Goal: Information Seeking & Learning: Learn about a topic

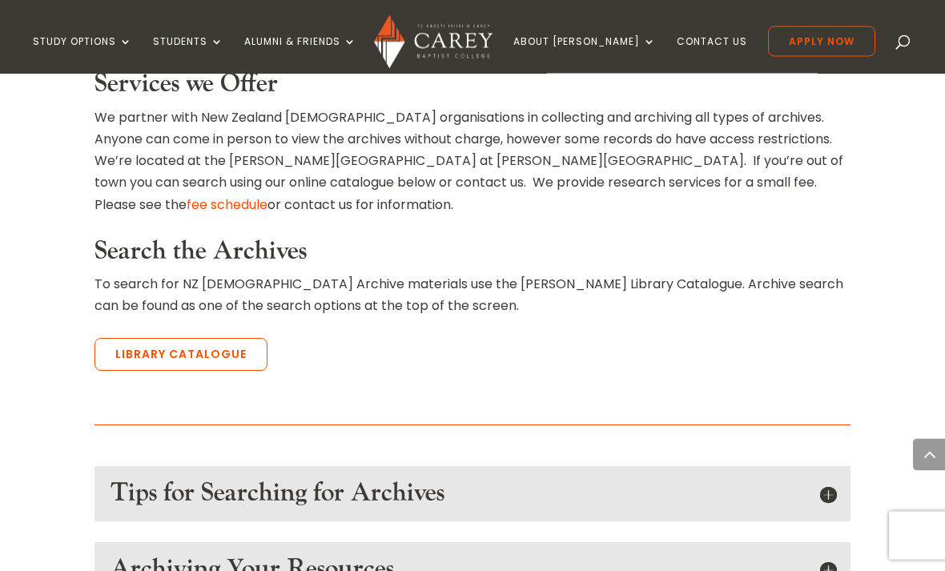
click at [826, 479] on h5 "Tips for Searching for Archives" at bounding box center [473, 494] width 724 height 30
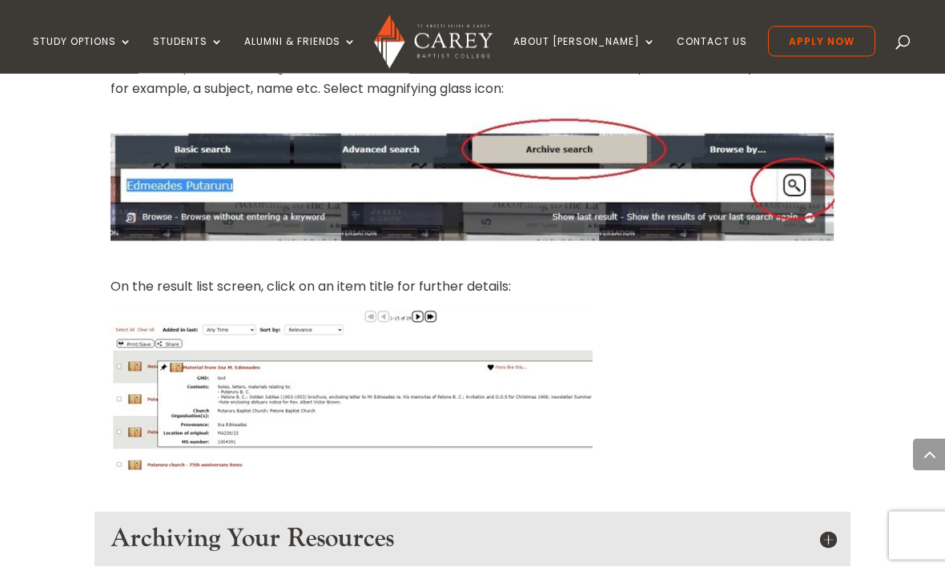
scroll to position [1480, 0]
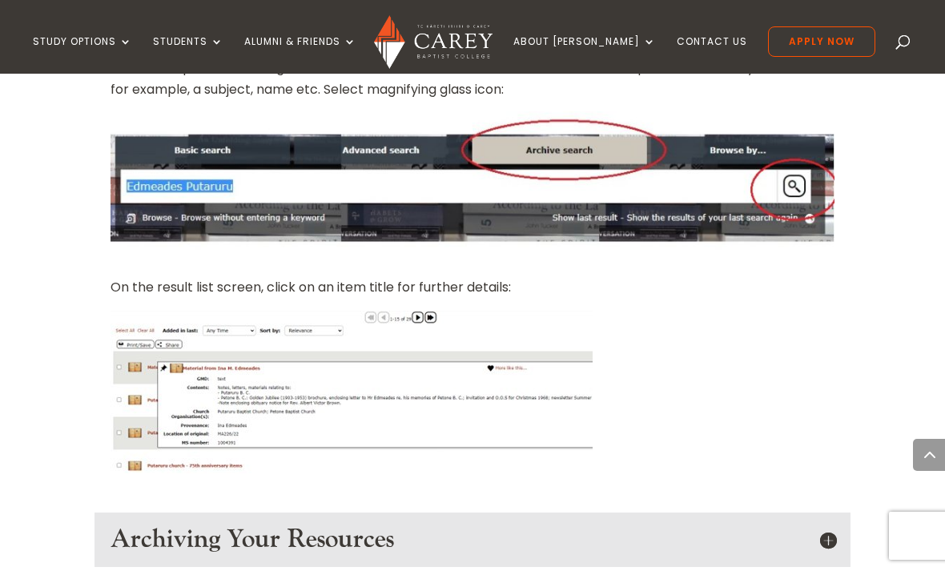
click at [831, 525] on h5 "Archiving Your Resources" at bounding box center [473, 540] width 724 height 30
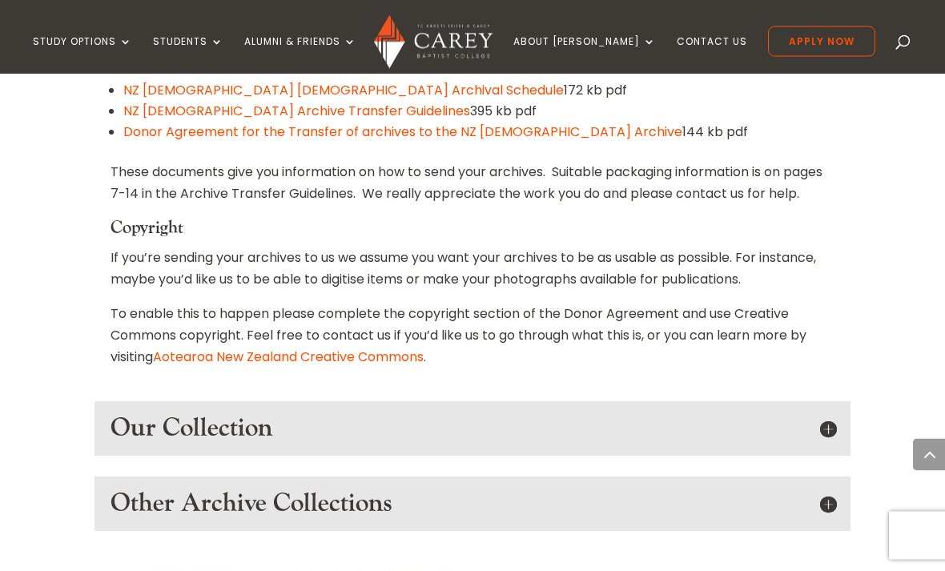
scroll to position [2088, 0]
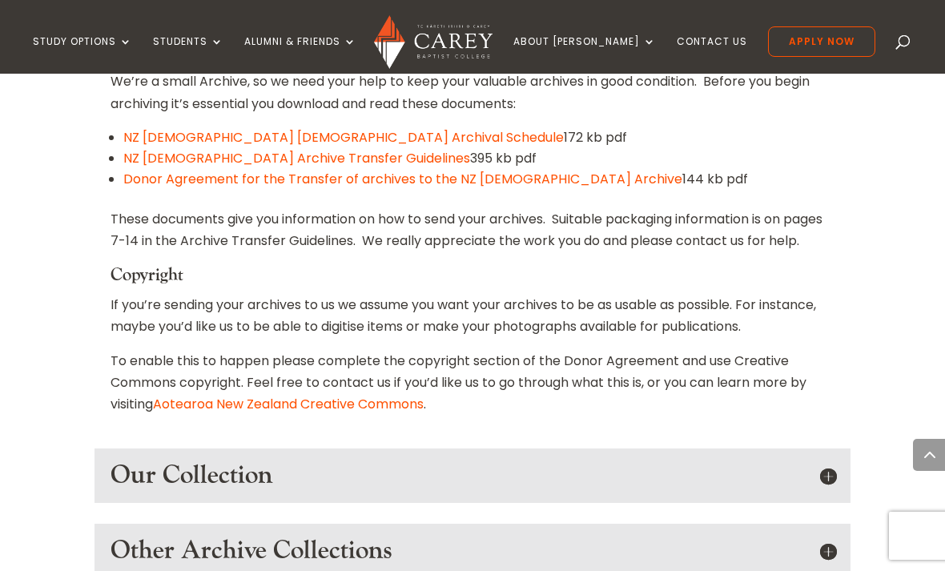
click at [828, 461] on h5 "Our Collection" at bounding box center [473, 476] width 724 height 30
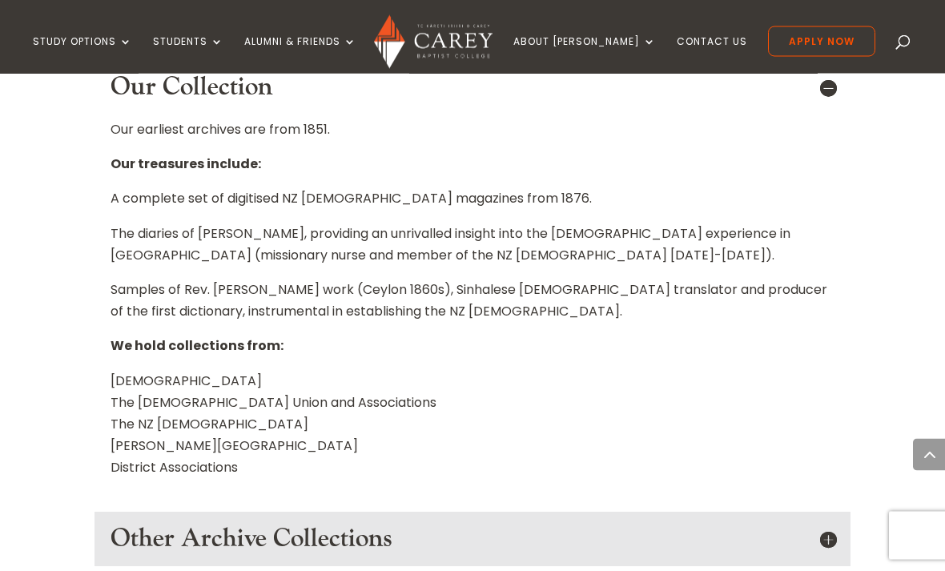
scroll to position [2476, 0]
click at [832, 524] on h5 "Other Archive Collections" at bounding box center [473, 539] width 724 height 30
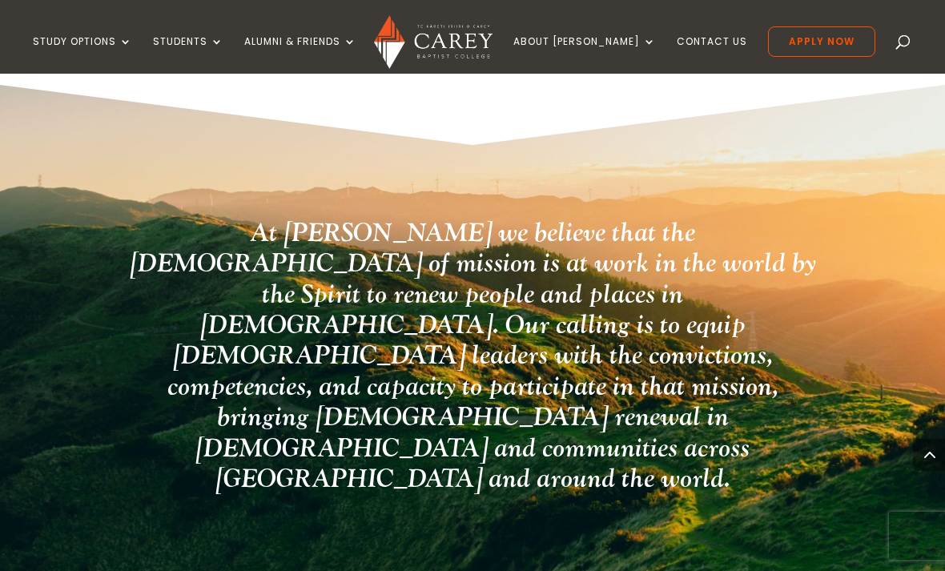
scroll to position [4080, 0]
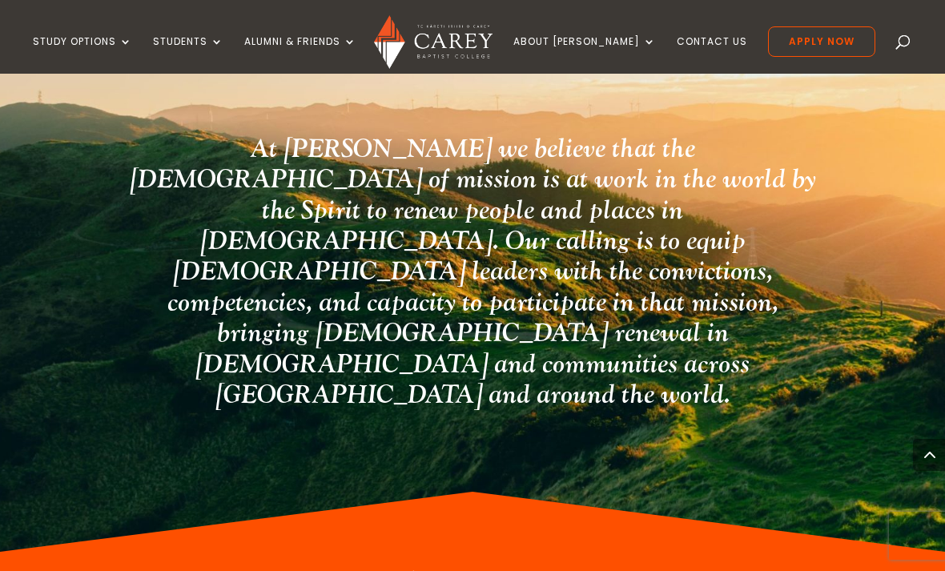
click at [457, 50] on img at bounding box center [433, 42] width 118 height 54
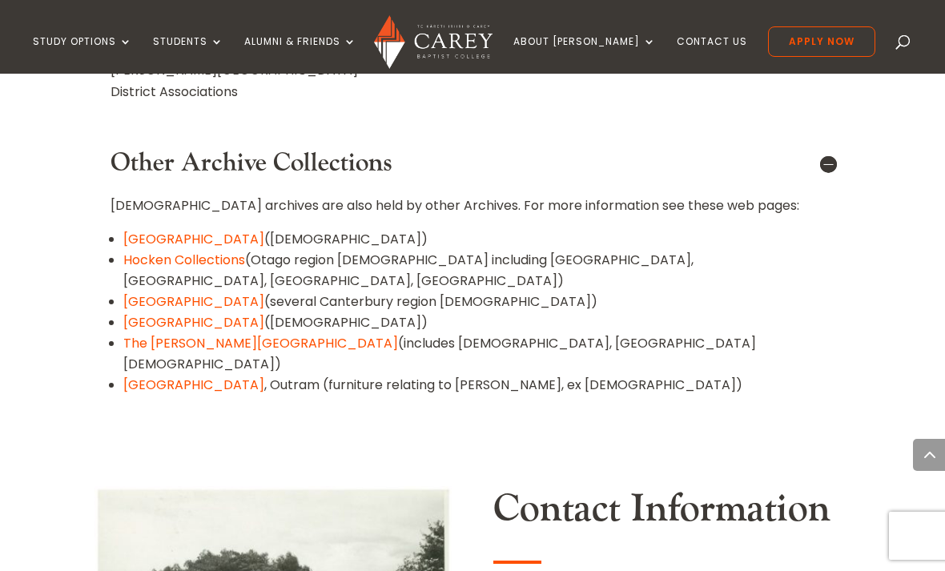
scroll to position [2858, 0]
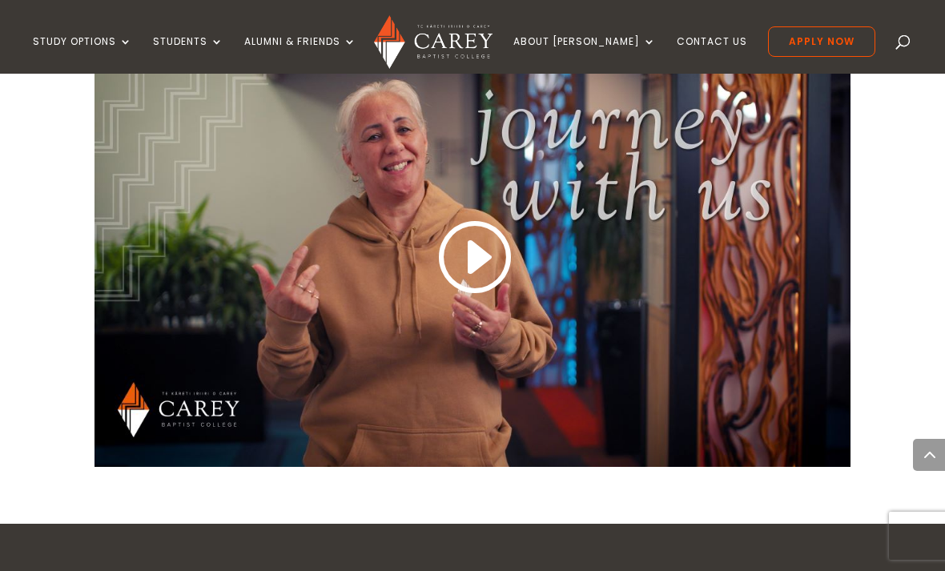
scroll to position [1453, 0]
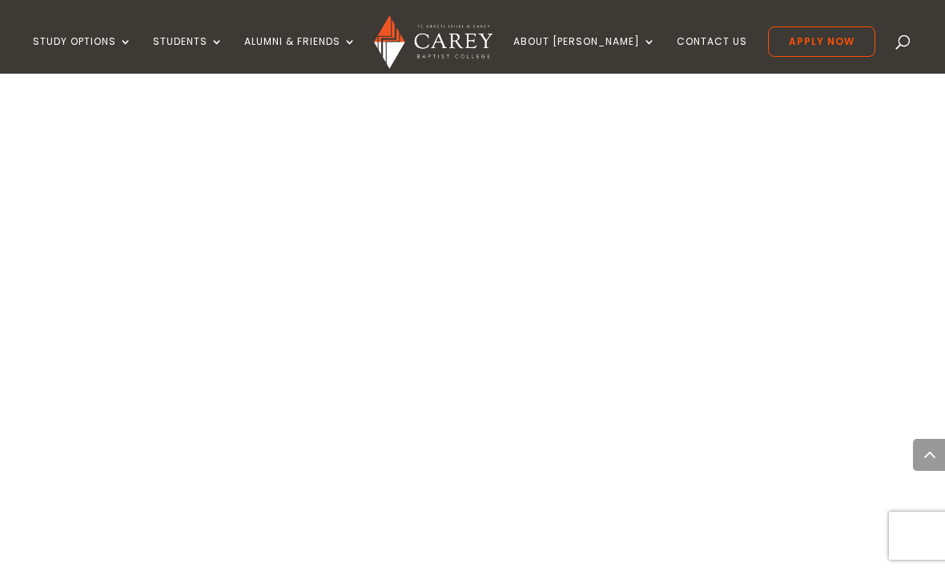
scroll to position [1116, 0]
